Goal: Transaction & Acquisition: Purchase product/service

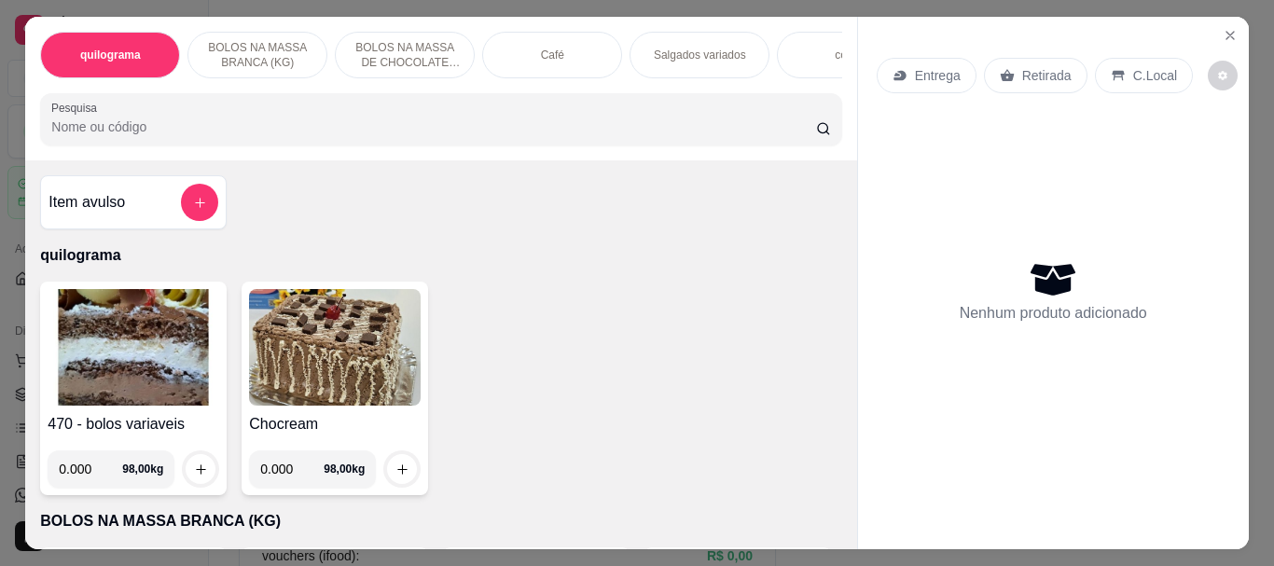
scroll to position [123, 0]
click at [671, 56] on div "Salgados variados" at bounding box center [700, 55] width 140 height 47
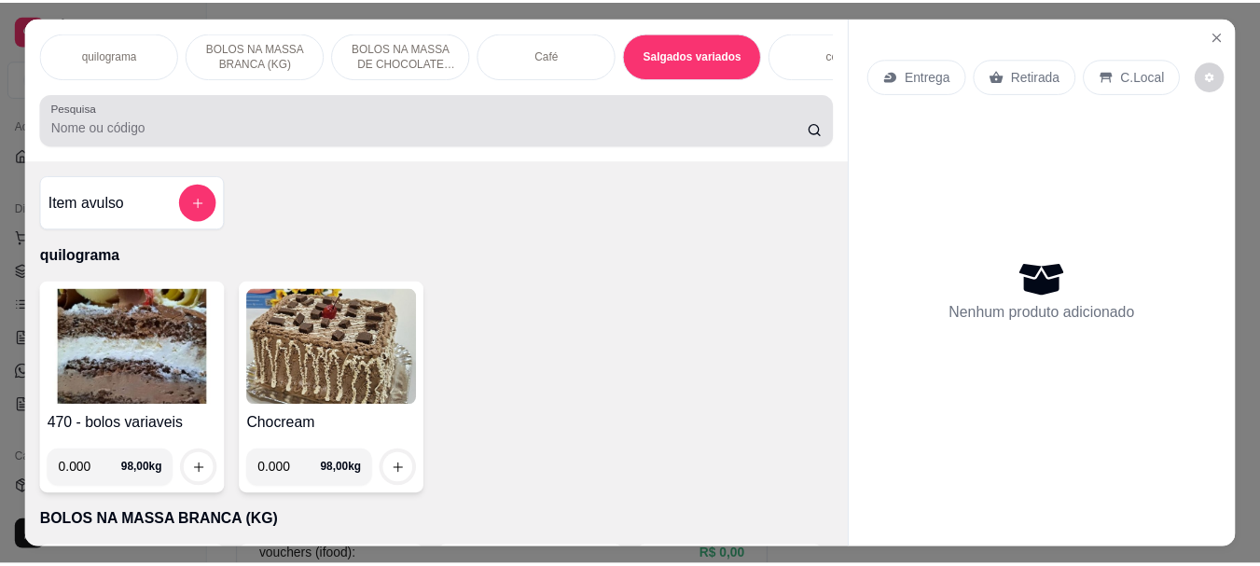
scroll to position [49, 0]
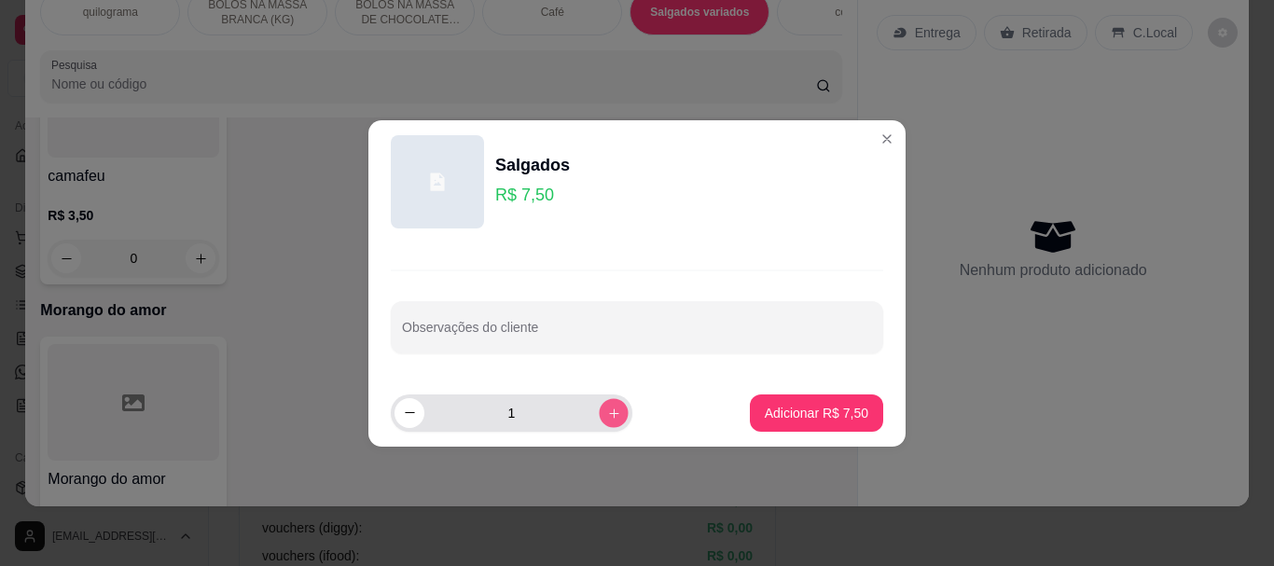
click at [602, 399] on button "increase-product-quantity" at bounding box center [613, 412] width 29 height 29
type input "2"
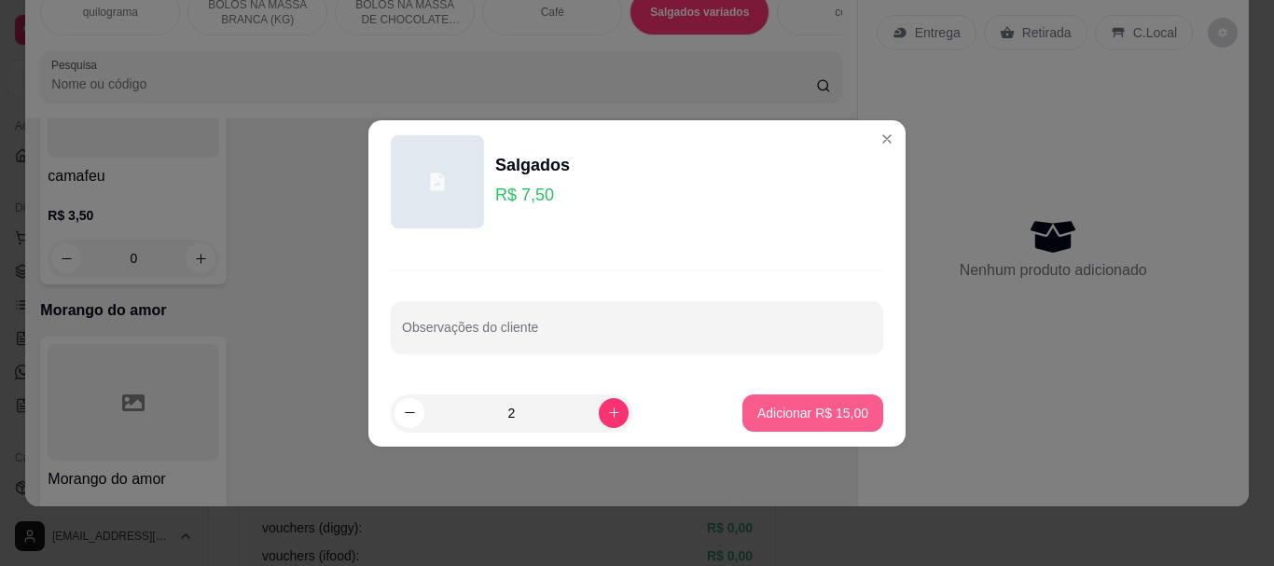
click at [792, 409] on p "Adicionar R$ 15,00" at bounding box center [812, 413] width 111 height 19
type input "2"
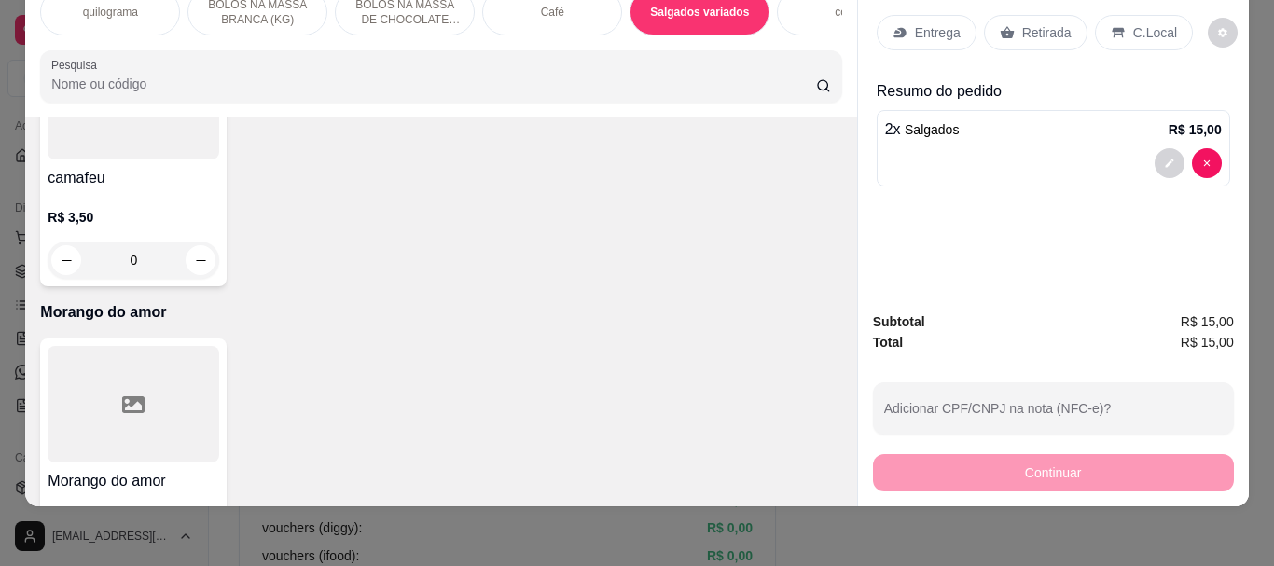
click at [1023, 23] on p "Retirada" at bounding box center [1046, 32] width 49 height 19
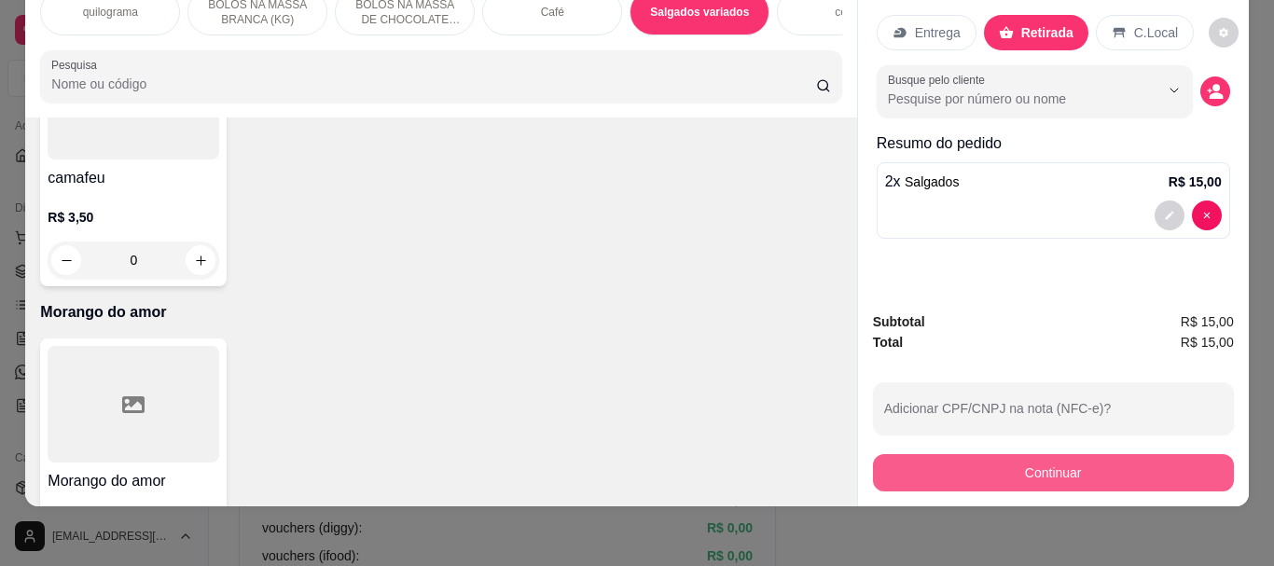
click at [1058, 466] on button "Continuar" at bounding box center [1053, 472] width 361 height 37
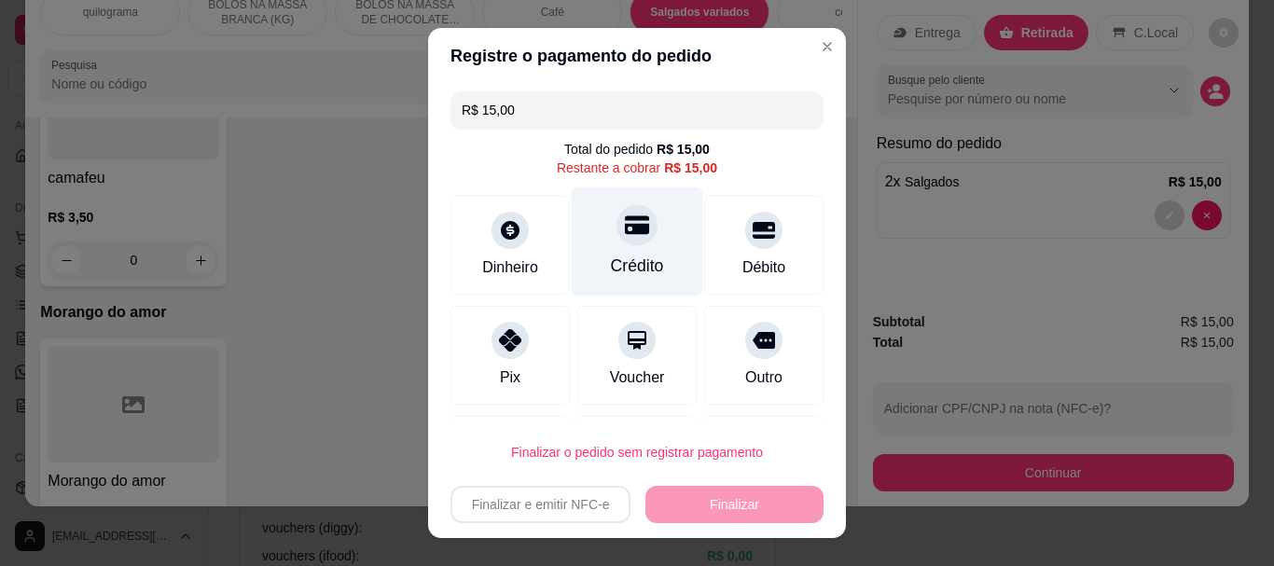
click at [625, 235] on icon at bounding box center [637, 226] width 24 height 24
type input "R$ 0,00"
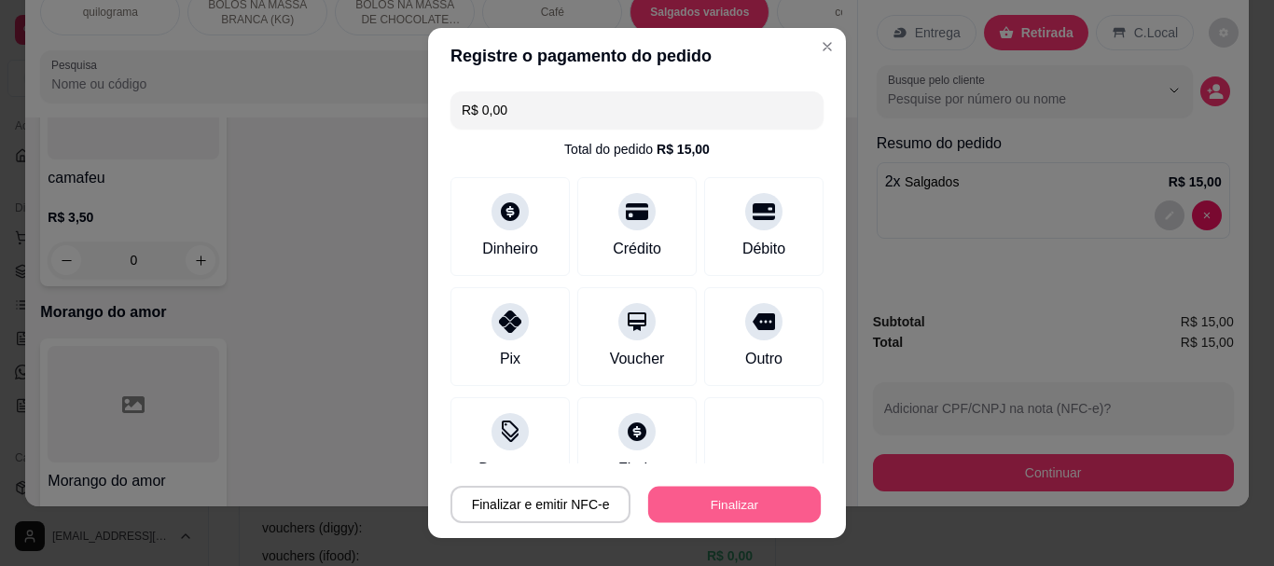
click at [765, 502] on button "Finalizar" at bounding box center [734, 504] width 173 height 36
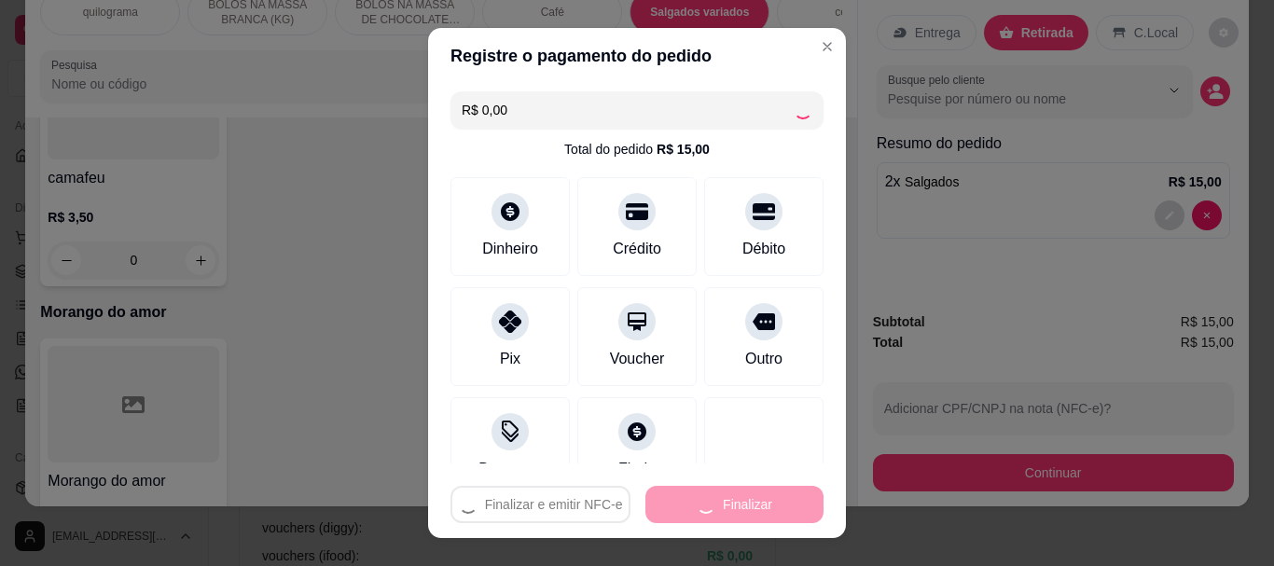
type input "0"
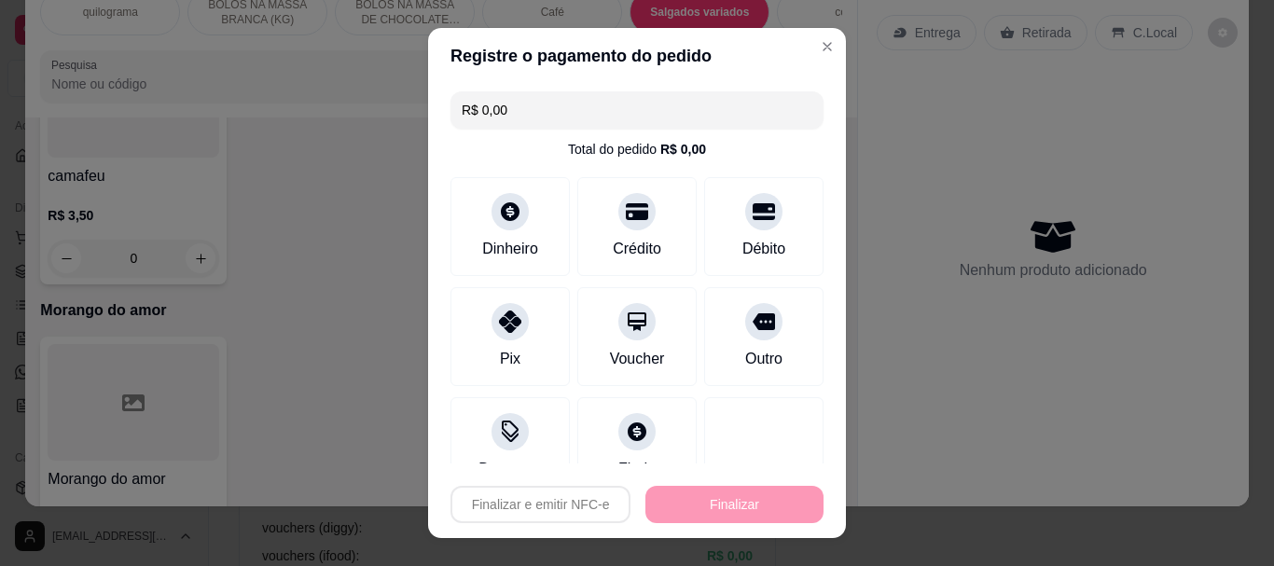
type input "-R$ 15,00"
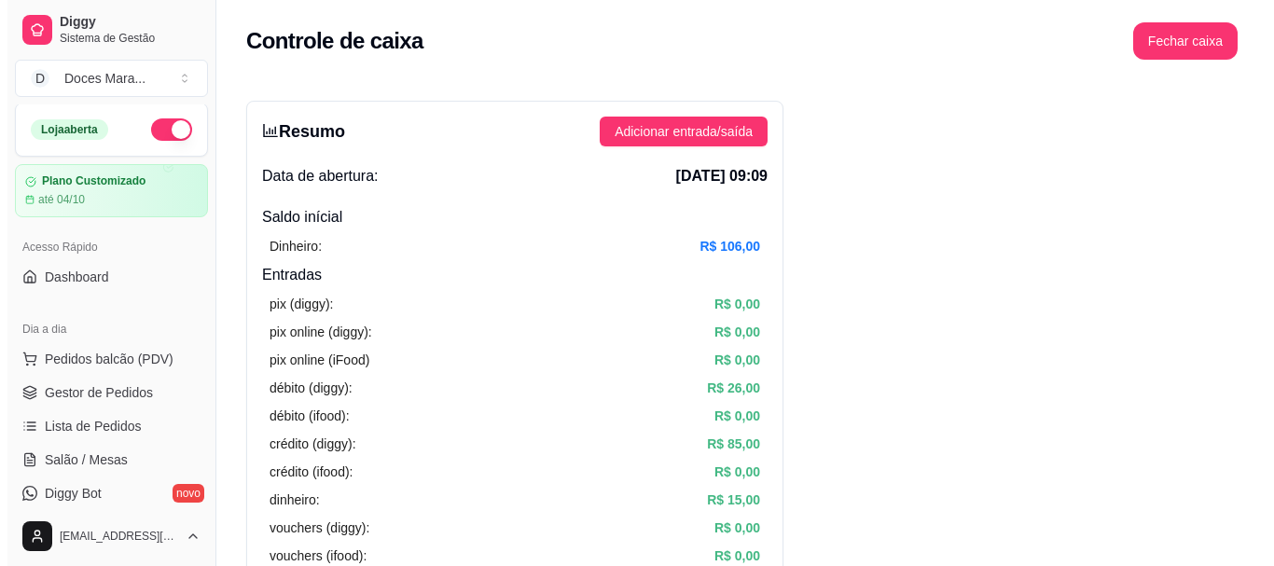
scroll to position [0, 0]
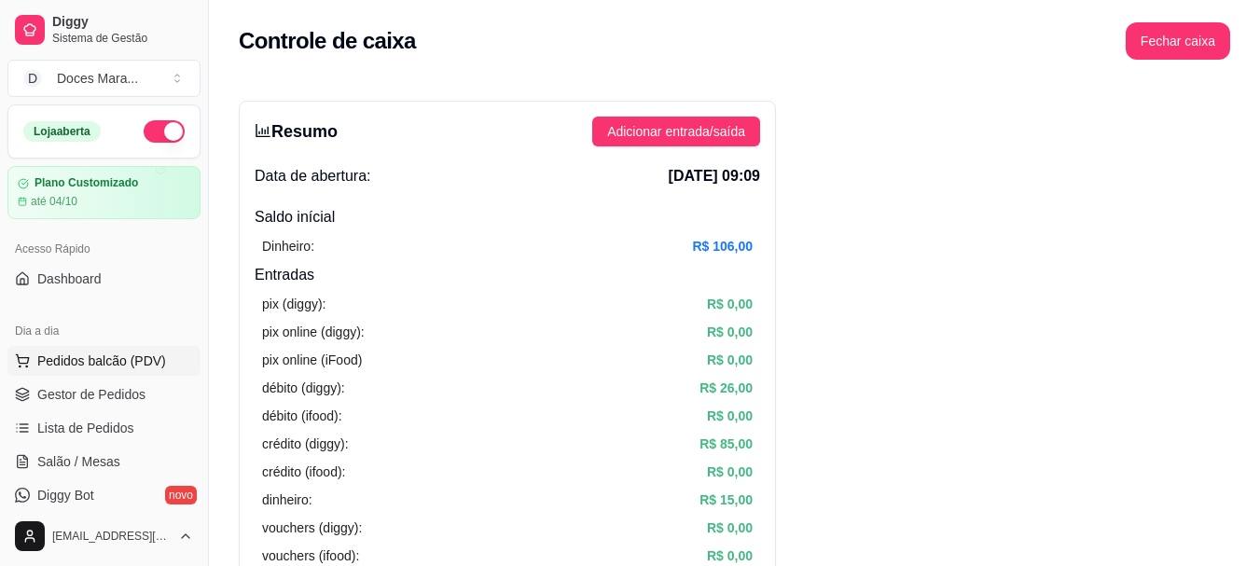
click at [93, 358] on span "Pedidos balcão (PDV)" at bounding box center [101, 361] width 129 height 19
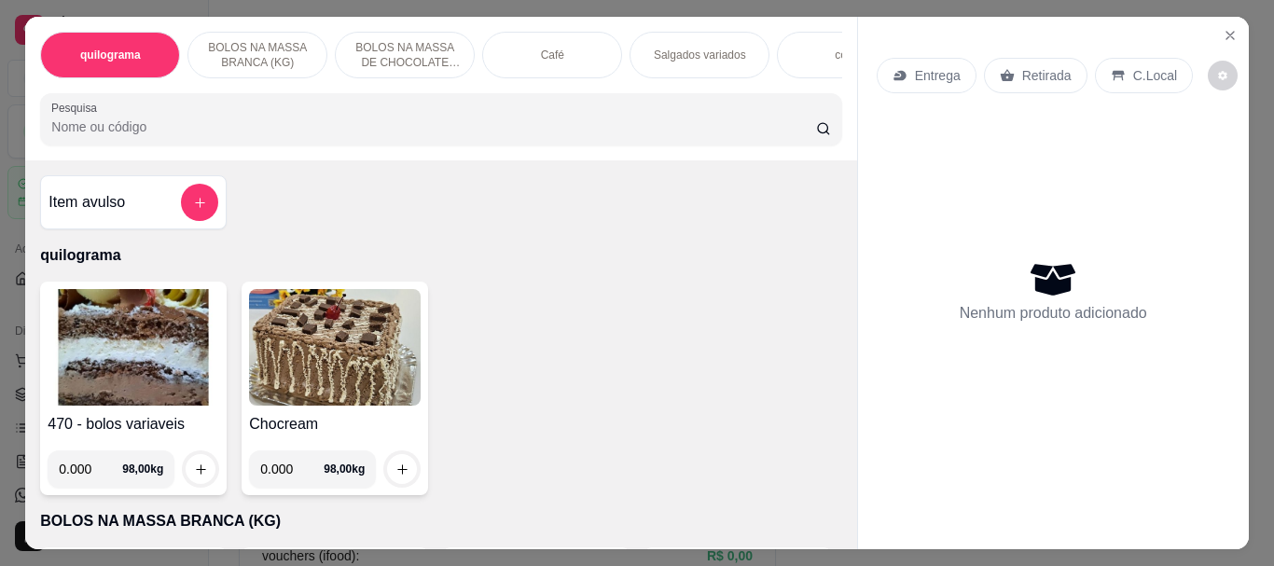
click at [83, 131] on input "Pesquisa" at bounding box center [433, 127] width 765 height 19
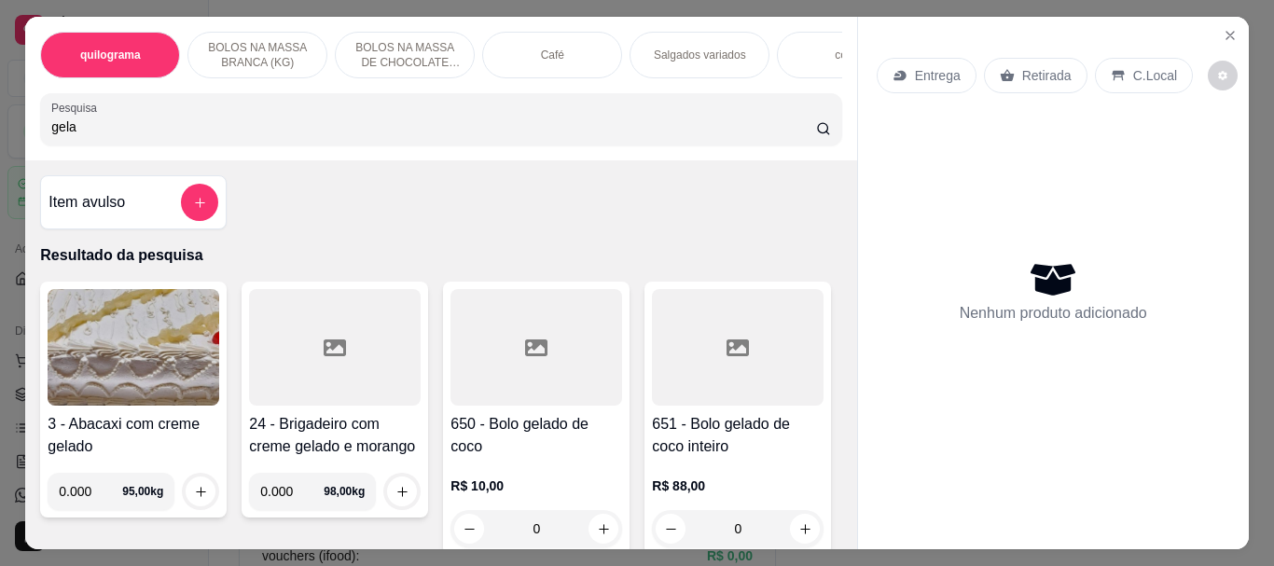
type input "gela"
click at [488, 362] on div at bounding box center [536, 347] width 172 height 117
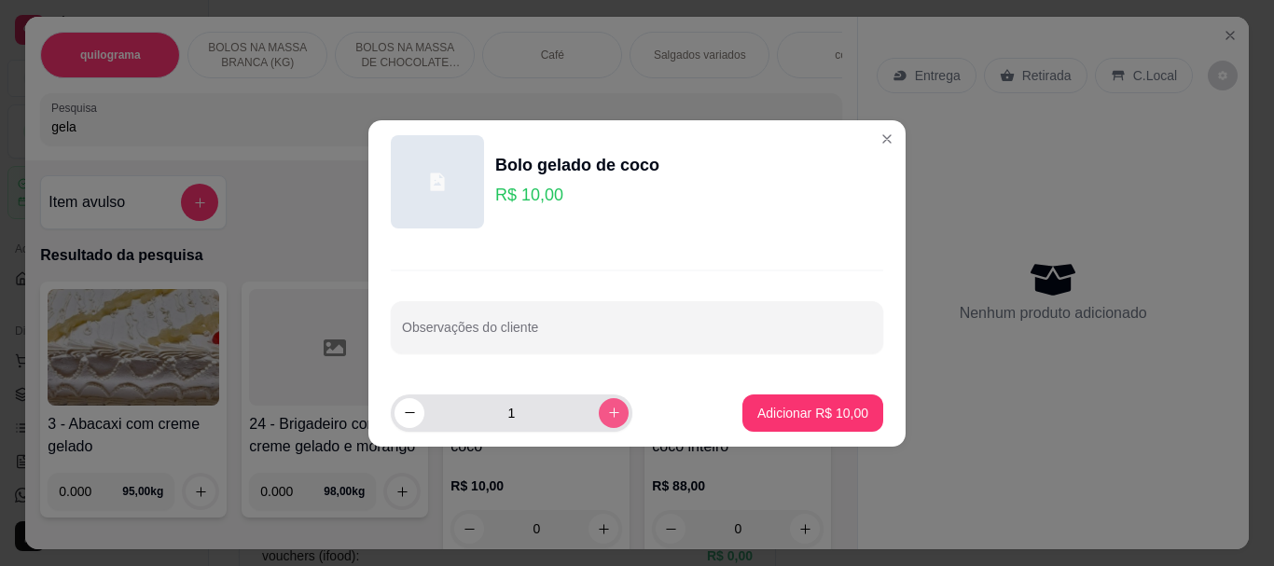
click at [607, 411] on icon "increase-product-quantity" at bounding box center [614, 413] width 14 height 14
type input "2"
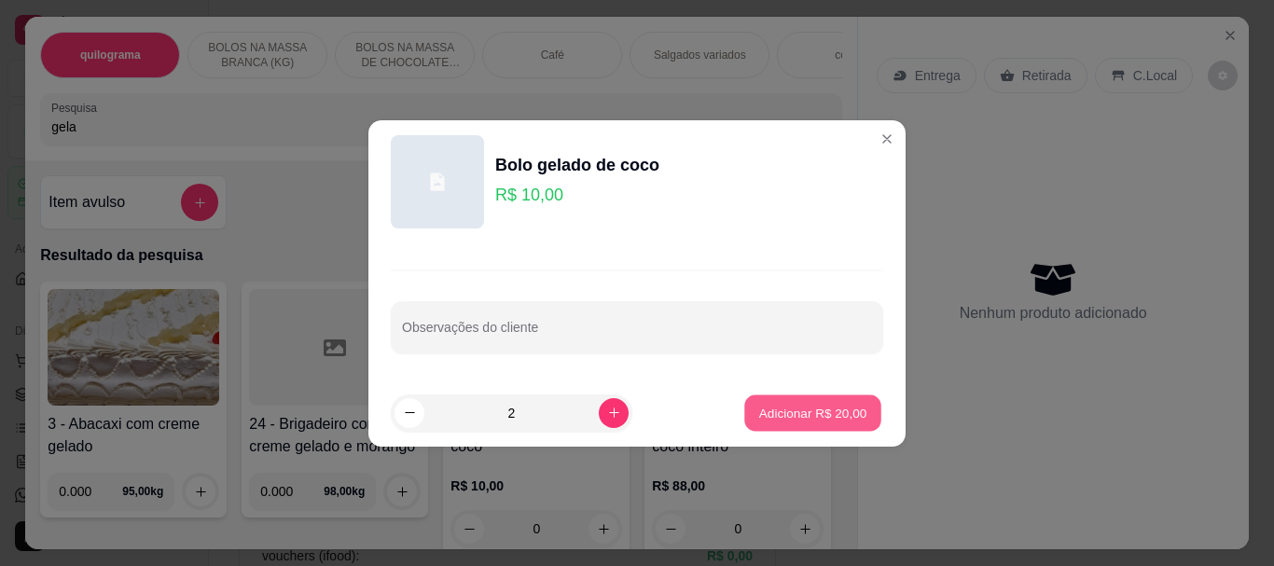
click at [792, 400] on button "Adicionar R$ 20,00" at bounding box center [812, 412] width 137 height 36
type input "2"
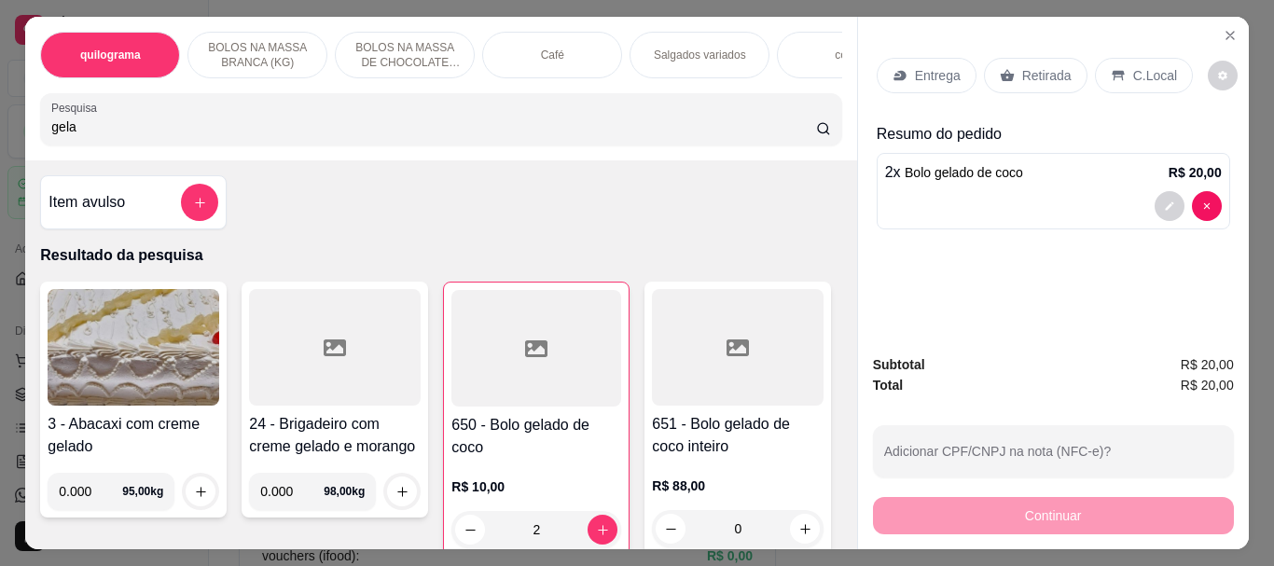
drag, startPoint x: 330, startPoint y: 141, endPoint x: 0, endPoint y: 146, distance: 330.2
click at [0, 146] on div "quilograma BOLOS NA MASSA BRANCA (KG) BOLOS NA MASSA DE CHOCOLATE preço por (KG…" at bounding box center [637, 283] width 1274 height 566
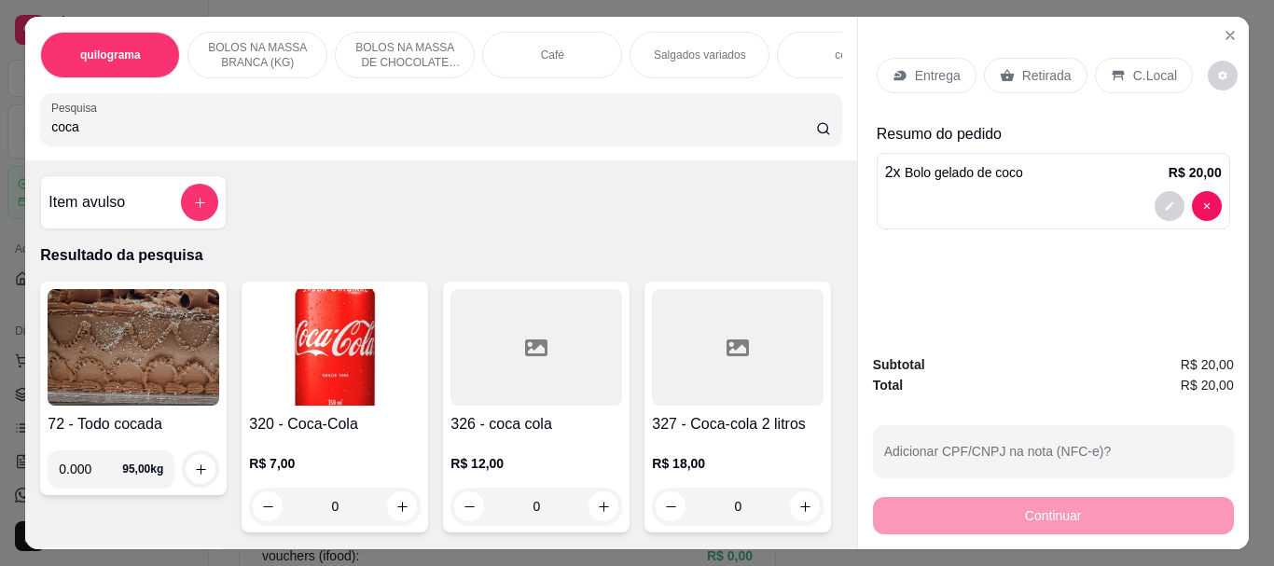
type input "coca"
click at [315, 323] on img at bounding box center [335, 347] width 172 height 117
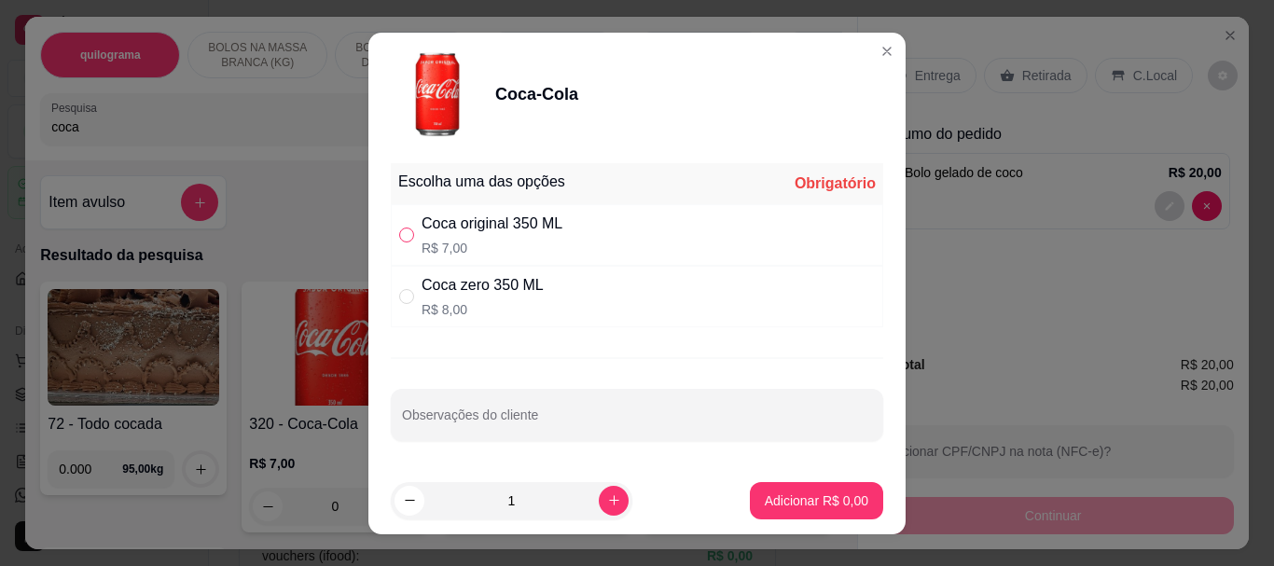
click at [399, 239] on input "" at bounding box center [406, 235] width 15 height 15
radio input "true"
click at [839, 509] on p "Adicionar R$ 7,00" at bounding box center [816, 500] width 101 height 18
type input "1"
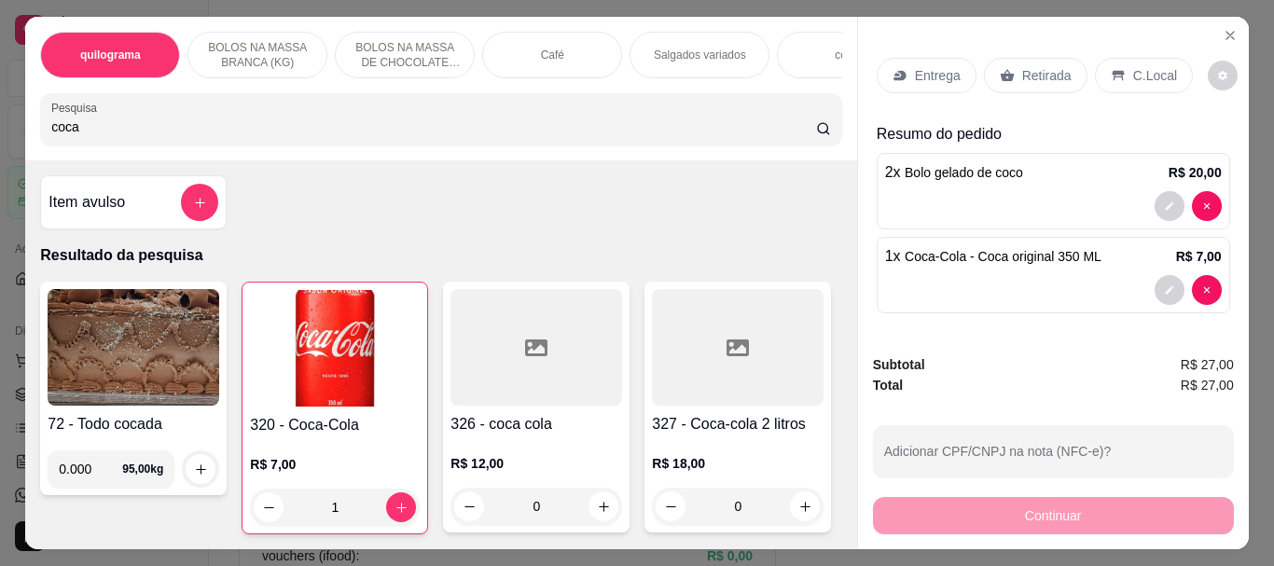
click at [1031, 72] on p "Retirada" at bounding box center [1046, 75] width 49 height 19
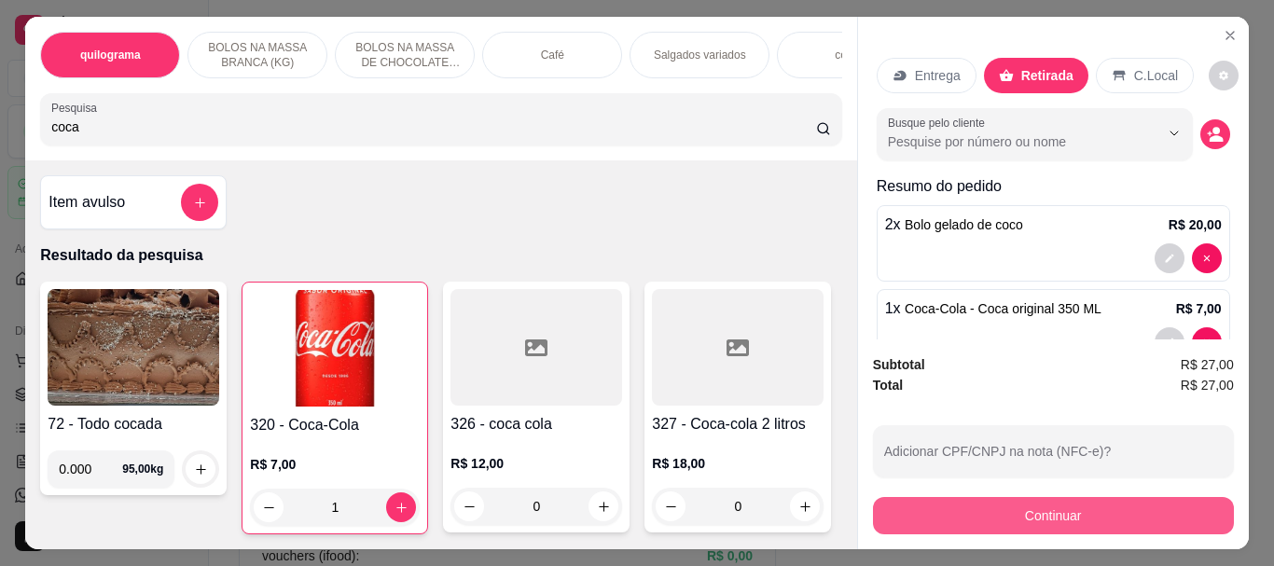
click at [1072, 497] on button "Continuar" at bounding box center [1053, 515] width 361 height 37
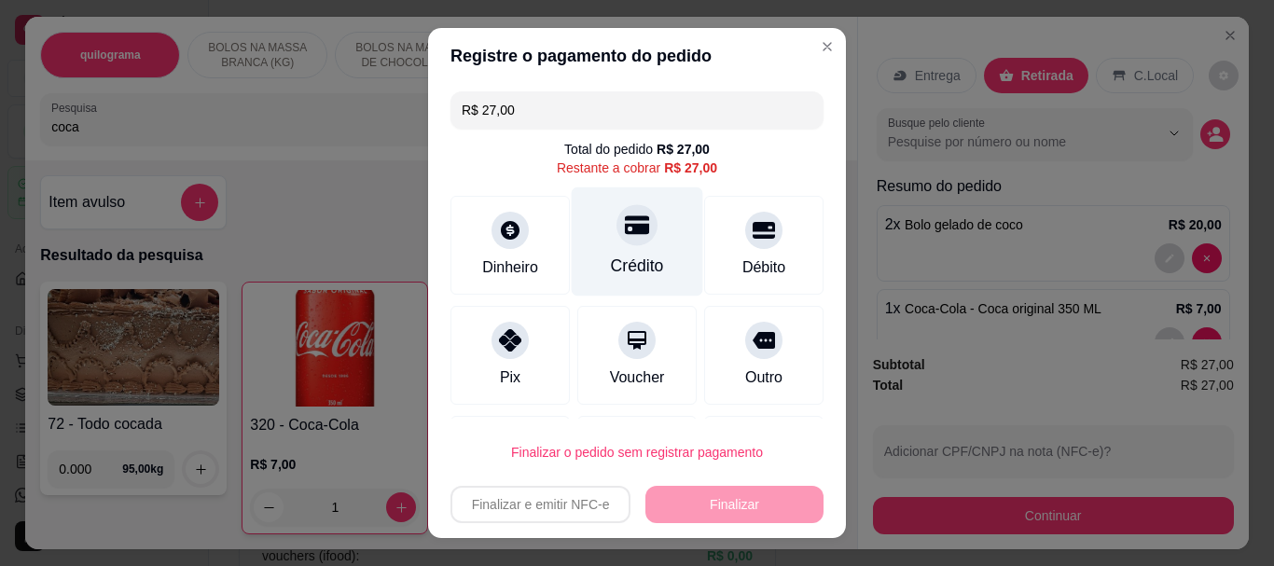
click at [625, 231] on icon at bounding box center [637, 225] width 24 height 19
type input "R$ 0,00"
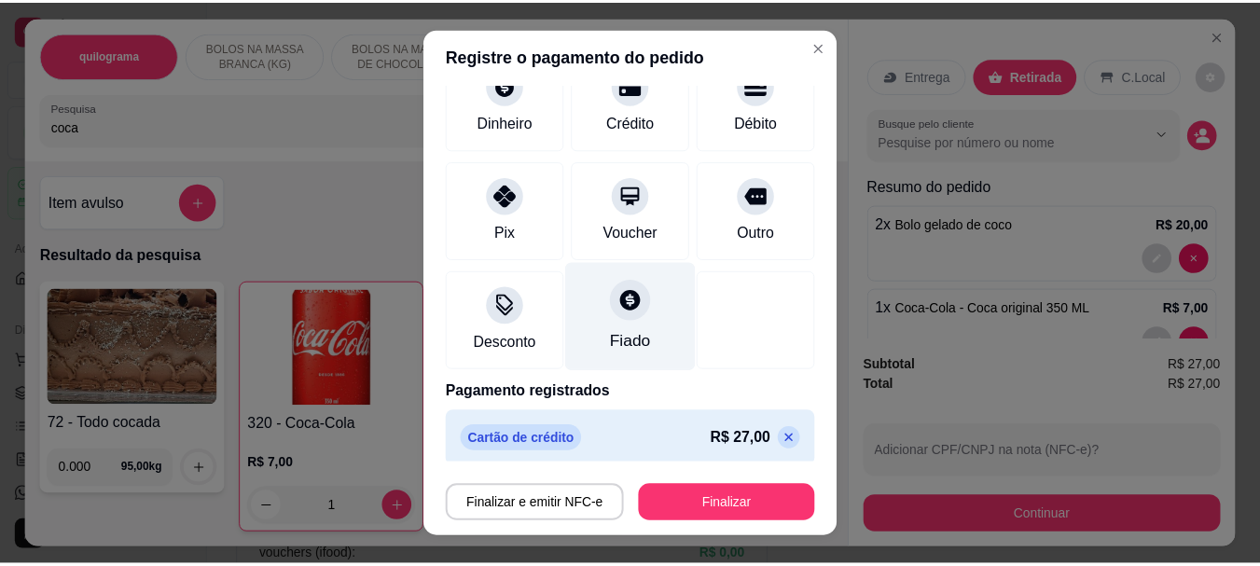
scroll to position [137, 0]
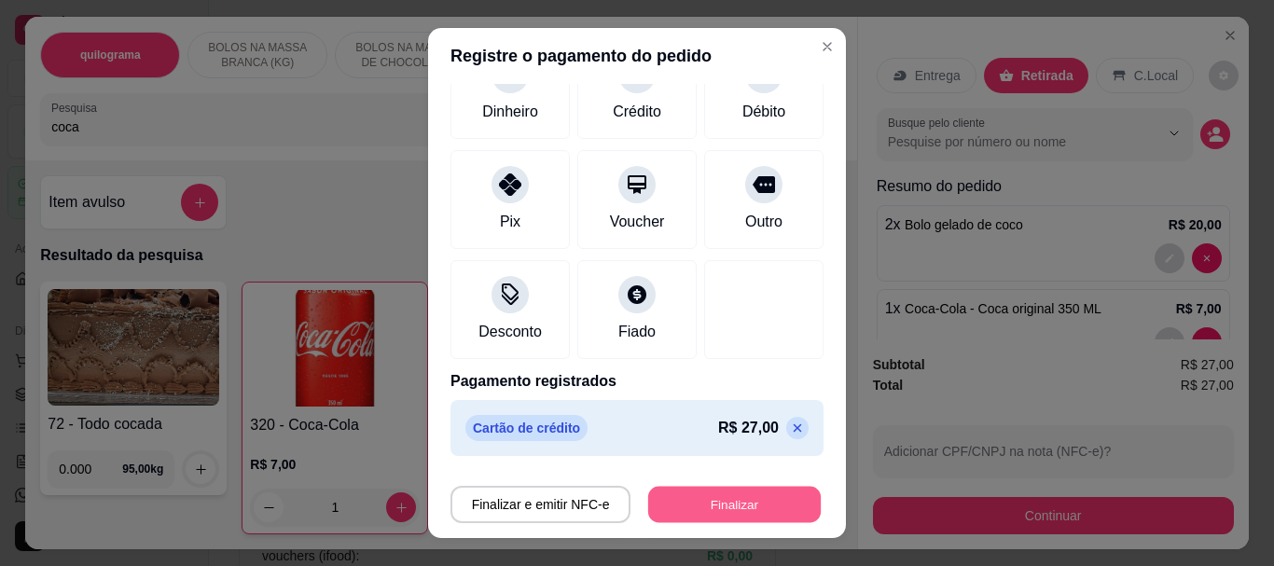
click at [729, 506] on button "Finalizar" at bounding box center [734, 504] width 173 height 36
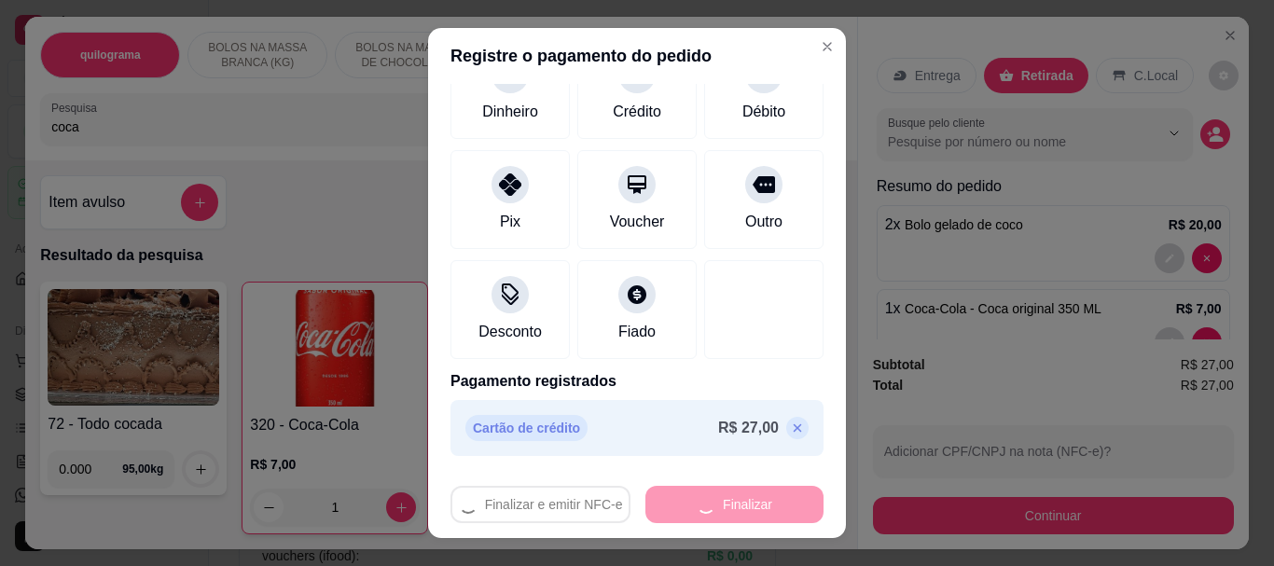
type input "0"
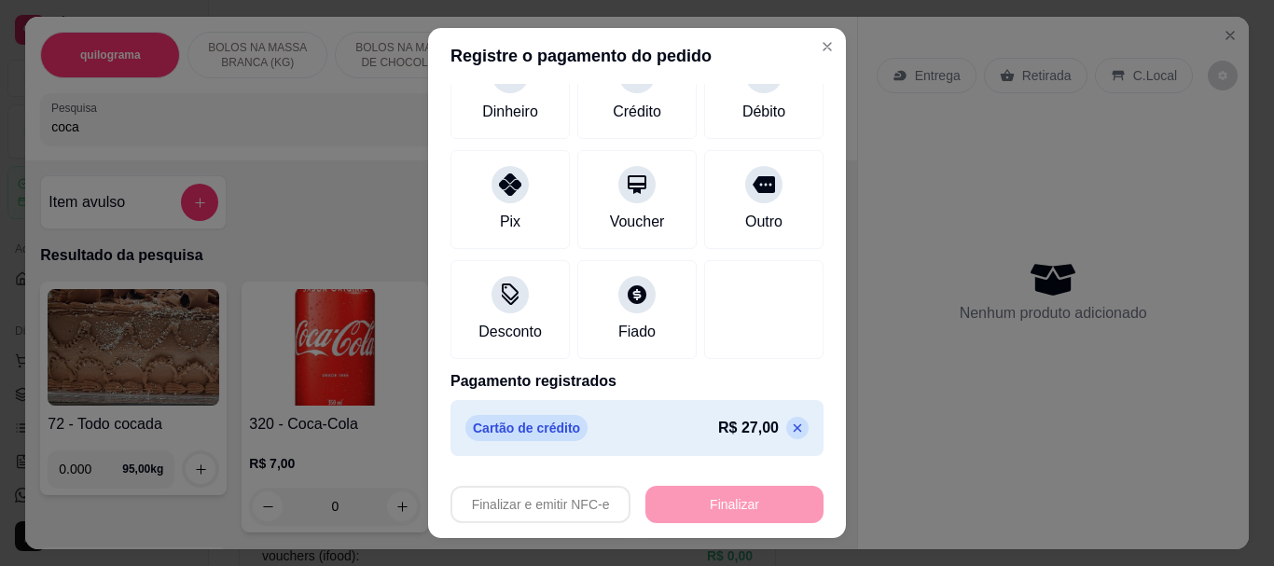
type input "-R$ 27,00"
